Goal: Task Accomplishment & Management: Use online tool/utility

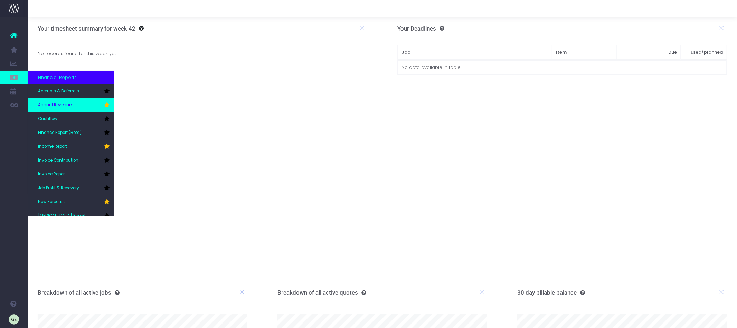
click at [66, 105] on span "Annual Revenue" at bounding box center [55, 105] width 34 height 6
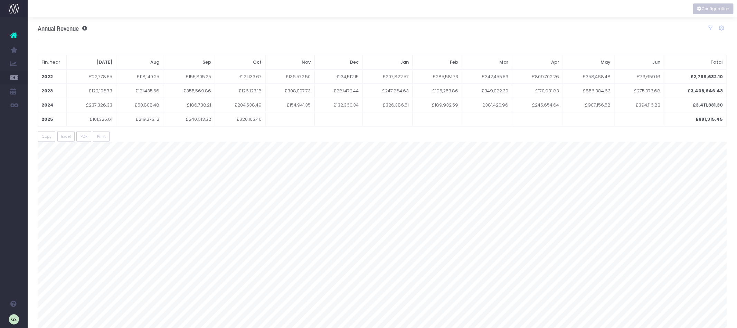
click at [719, 7] on button "Configuration" at bounding box center [713, 8] width 40 height 11
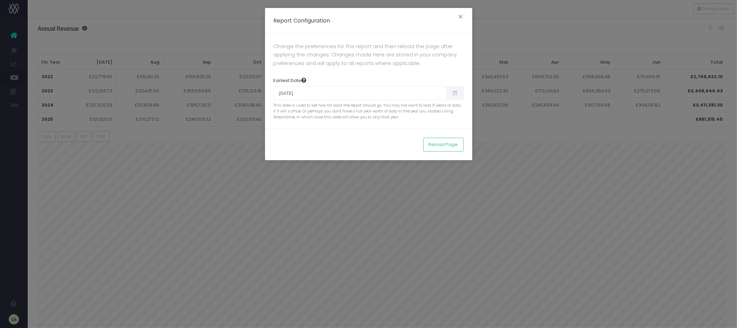
click at [455, 93] on icon at bounding box center [455, 93] width 6 height 0
click at [350, 96] on input "07/01/2022" at bounding box center [360, 93] width 173 height 14
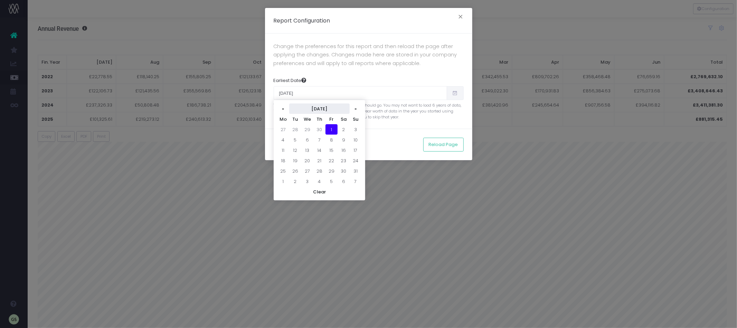
click at [325, 106] on th "July 2022" at bounding box center [319, 108] width 60 height 10
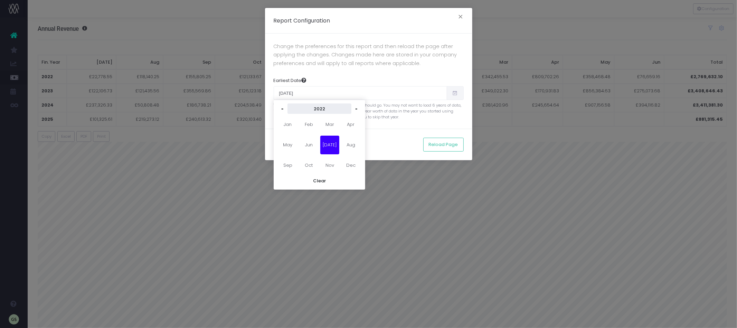
click at [325, 109] on th "2022" at bounding box center [320, 108] width 64 height 10
click at [331, 124] on span "2021" at bounding box center [329, 124] width 19 height 19
click at [312, 147] on span "Jun" at bounding box center [308, 144] width 19 height 19
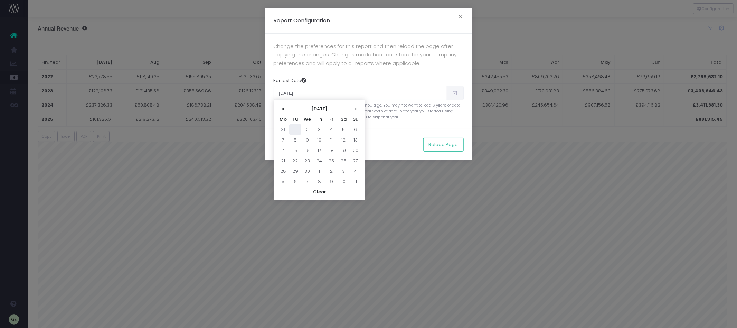
click at [295, 129] on td "1" at bounding box center [295, 129] width 12 height 10
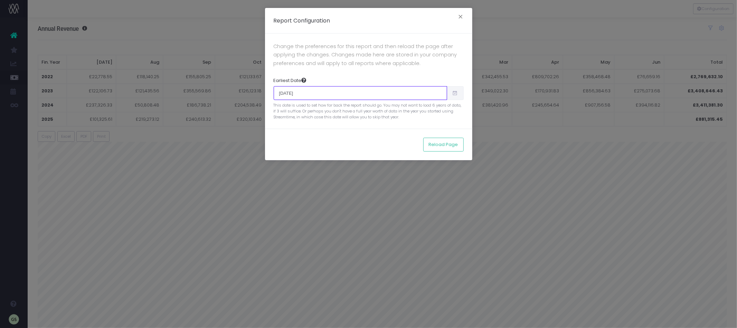
click at [406, 91] on input "06/01/2021" at bounding box center [360, 93] width 173 height 14
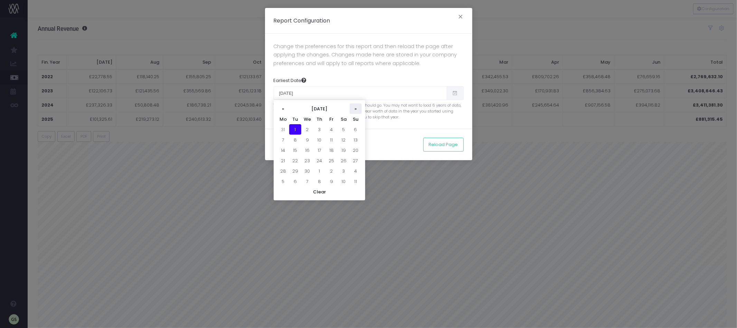
click at [356, 107] on th "»" at bounding box center [356, 108] width 12 height 10
click at [321, 129] on td "1" at bounding box center [319, 129] width 12 height 10
type input "07/01/2021"
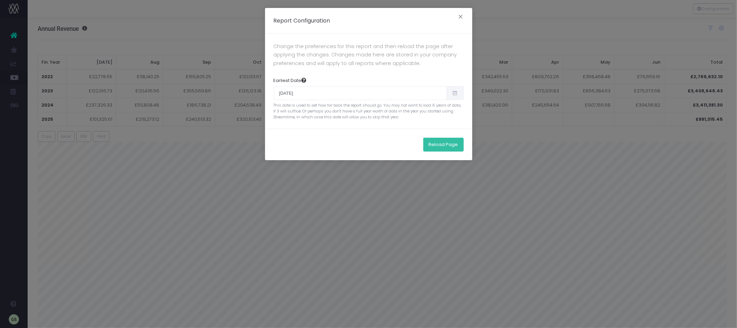
click at [447, 143] on button "Reload Page" at bounding box center [443, 145] width 40 height 14
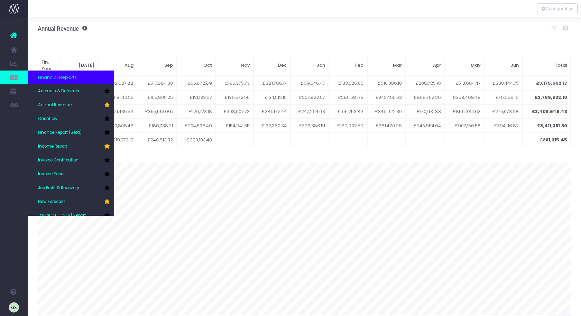
click at [12, 78] on icon at bounding box center [13, 78] width 7 height 8
click at [69, 200] on link "New Forecast" at bounding box center [71, 202] width 86 height 14
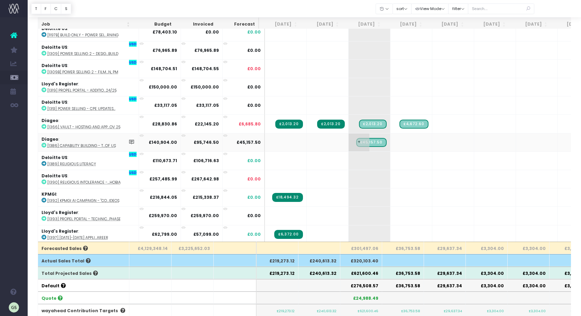
click at [370, 141] on span "£45,157.50" at bounding box center [371, 142] width 30 height 9
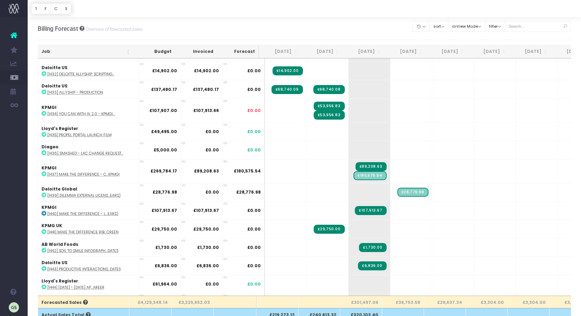
scroll to position [666, 0]
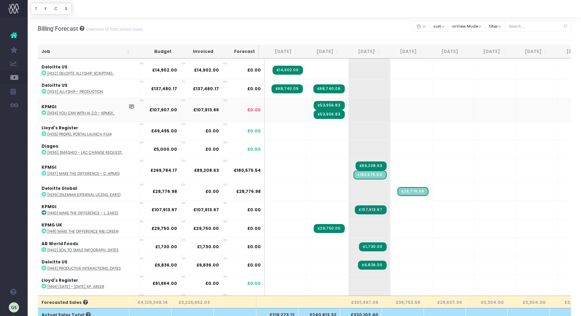
click at [326, 110] on span "£53,956.83" at bounding box center [328, 114] width 31 height 9
click at [129, 164] on icon at bounding box center [132, 167] width 6 height 6
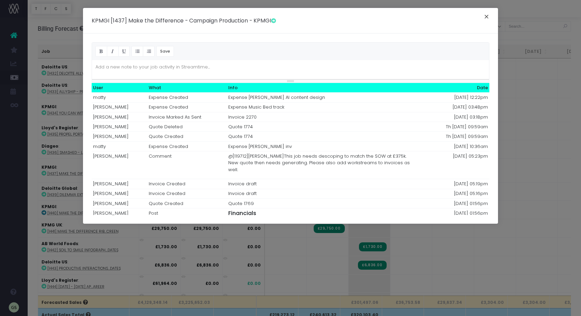
click at [485, 16] on button "×" at bounding box center [486, 17] width 15 height 11
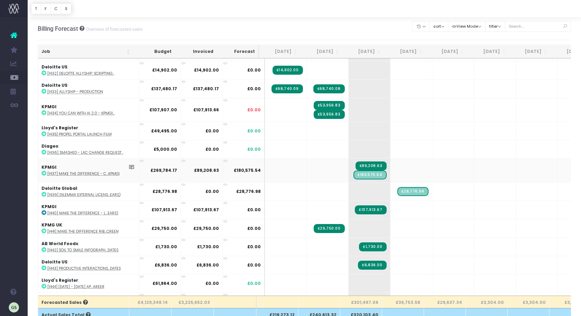
click at [43, 171] on icon at bounding box center [43, 173] width 5 height 5
